Goal: Information Seeking & Learning: Learn about a topic

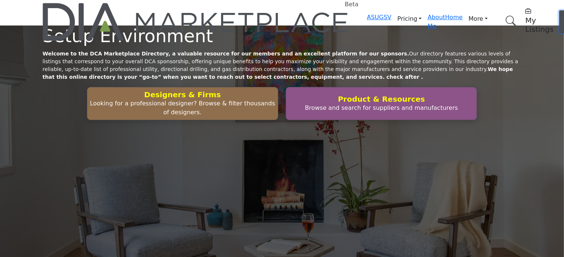
click at [563, 14] on span "Log In" at bounding box center [569, 22] width 11 height 16
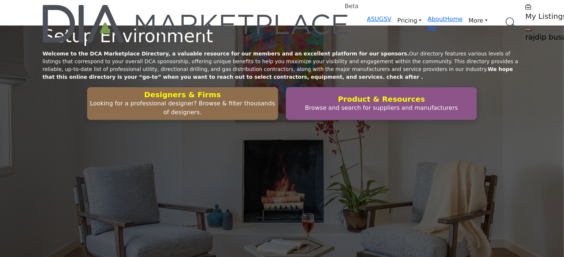
click at [0, 0] on link "Browse Categories" at bounding box center [0, 0] width 0 height 0
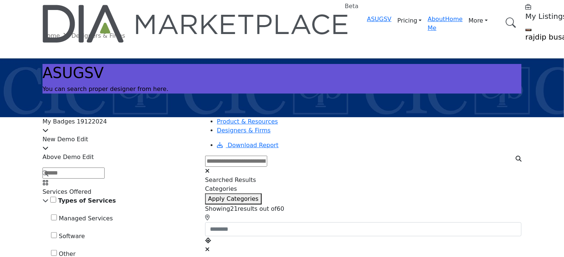
click at [136, 142] on div "New Demo Edit" at bounding box center [119, 144] width 154 height 18
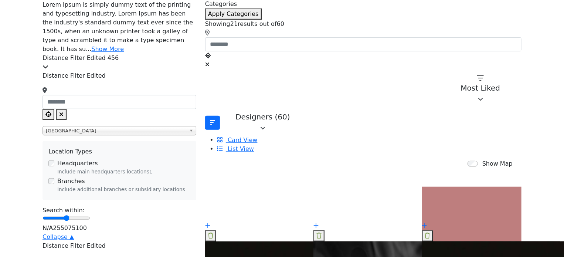
scroll to position [148, 0]
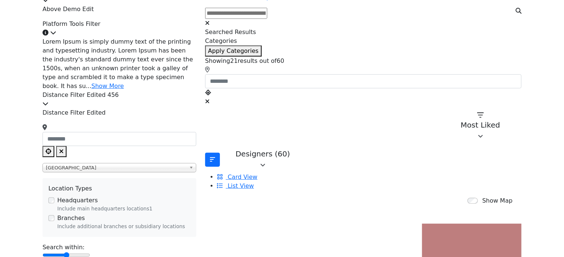
click at [135, 91] on div "Distance Filter Edited 456" at bounding box center [119, 100] width 154 height 18
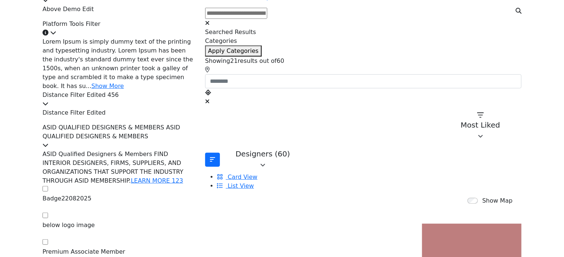
click at [176, 128] on span "ASID QUALIFIED DESIGNERS & MEMBERS ASID QUALIFIED DESIGNERS & MEMBERS" at bounding box center [111, 132] width 138 height 16
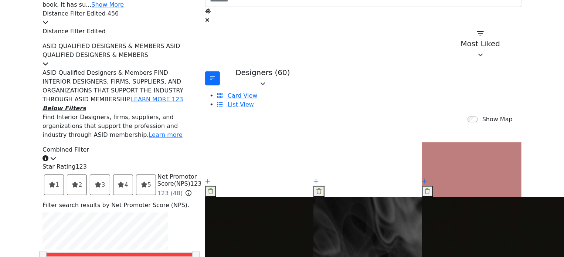
scroll to position [259, 0]
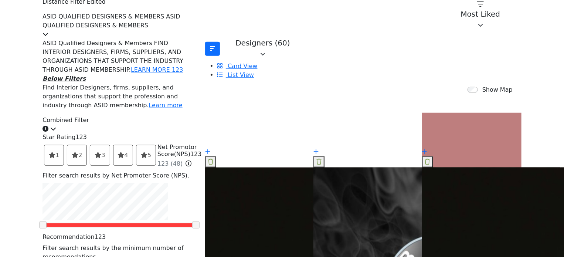
click at [161, 116] on div "Combined Filter Click to view information" at bounding box center [119, 125] width 154 height 18
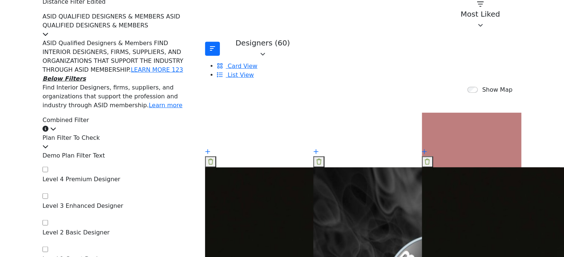
click at [161, 116] on div "Combined Filter Click to view information" at bounding box center [119, 125] width 154 height 18
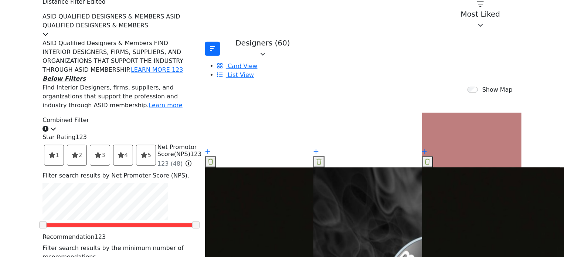
click at [161, 116] on div "Combined Filter Click to view information" at bounding box center [119, 125] width 154 height 18
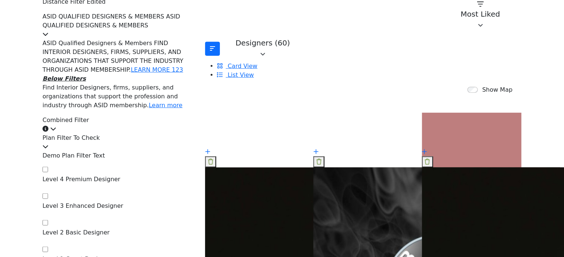
click at [173, 133] on div "Plan Filter To Check" at bounding box center [119, 142] width 154 height 18
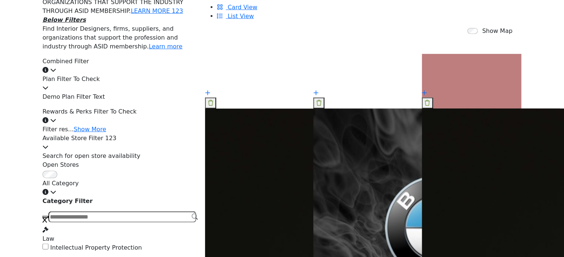
scroll to position [333, 0]
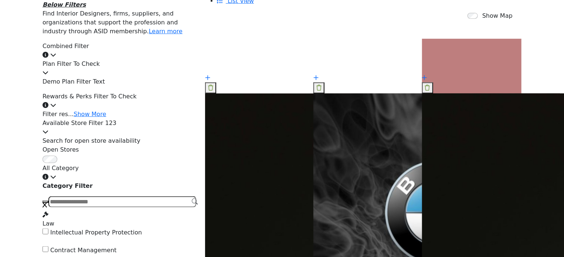
click at [174, 119] on div "Available Store Filter 123" at bounding box center [119, 128] width 154 height 18
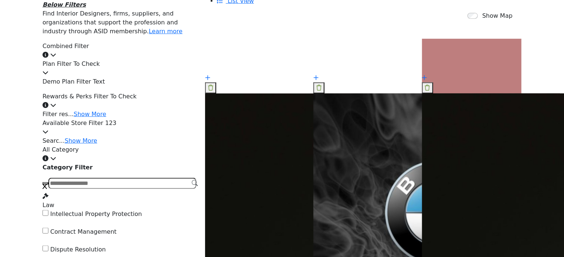
click at [164, 145] on div "All Category Click to view information" at bounding box center [119, 154] width 154 height 18
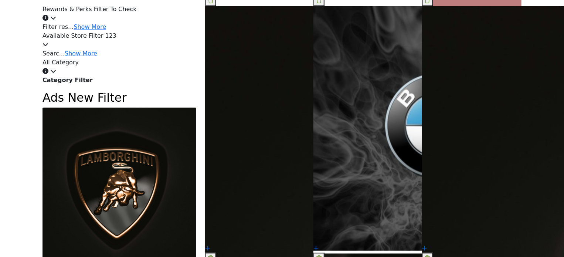
scroll to position [443, 0]
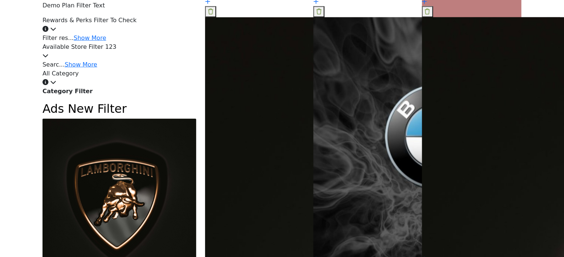
scroll to position [406, 0]
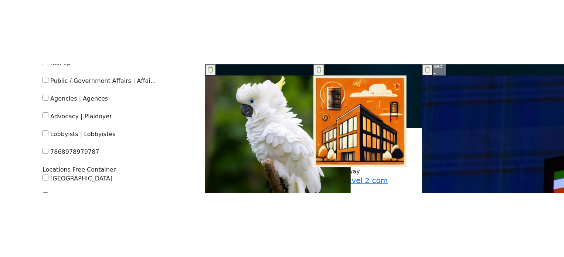
scroll to position [2616, 0]
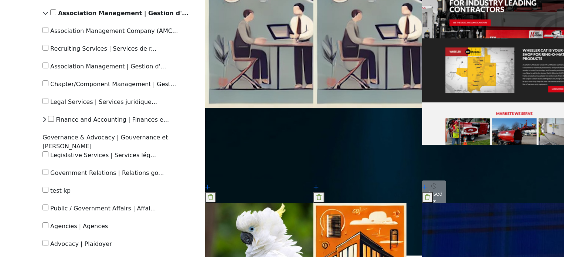
scroll to position [2549, 0]
